Goal: Task Accomplishment & Management: Manage account settings

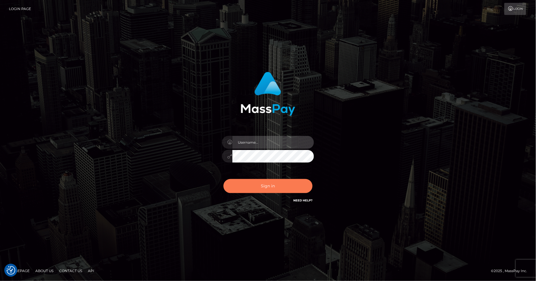
type input "marvin.ace"
click at [264, 190] on button "Sign in" at bounding box center [267, 186] width 89 height 14
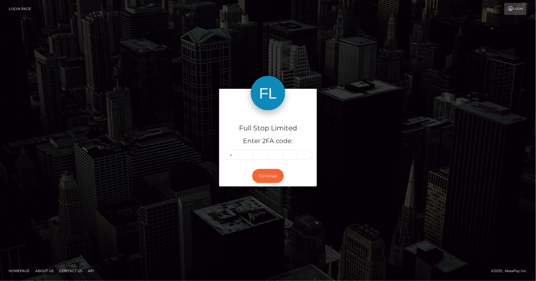
type input "1"
type input "6"
type input "2"
type input "0"
type input "6"
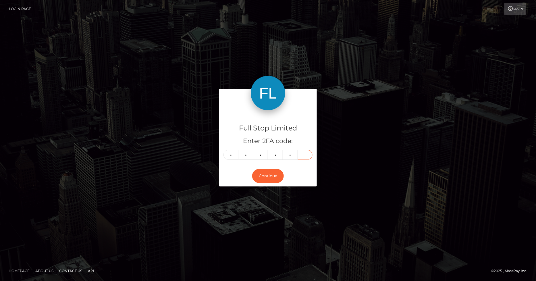
type input "3"
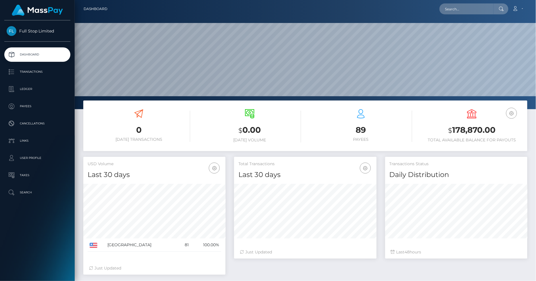
scroll to position [102, 142]
click at [34, 73] on p "Transactions" at bounding box center [37, 71] width 61 height 9
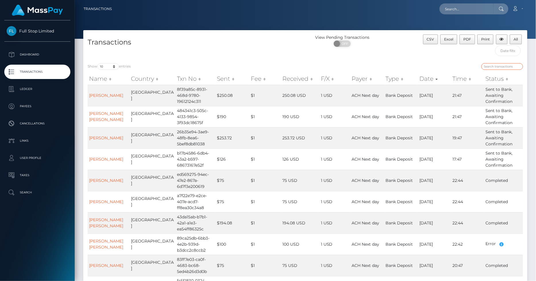
click at [505, 67] on input "search" at bounding box center [502, 66] width 42 height 7
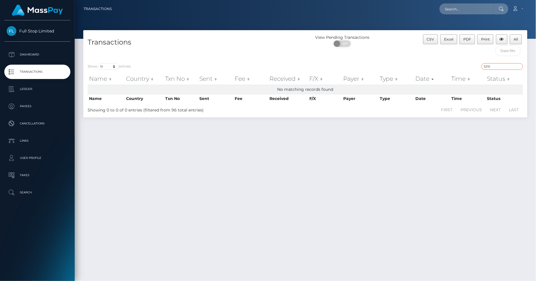
drag, startPoint x: 494, startPoint y: 67, endPoint x: 455, endPoint y: 65, distance: 39.1
click at [455, 65] on div "5216" at bounding box center [415, 67] width 213 height 8
type input "5476"
click at [40, 123] on p "Cancellations" at bounding box center [37, 123] width 61 height 9
